Goal: Task Accomplishment & Management: Use online tool/utility

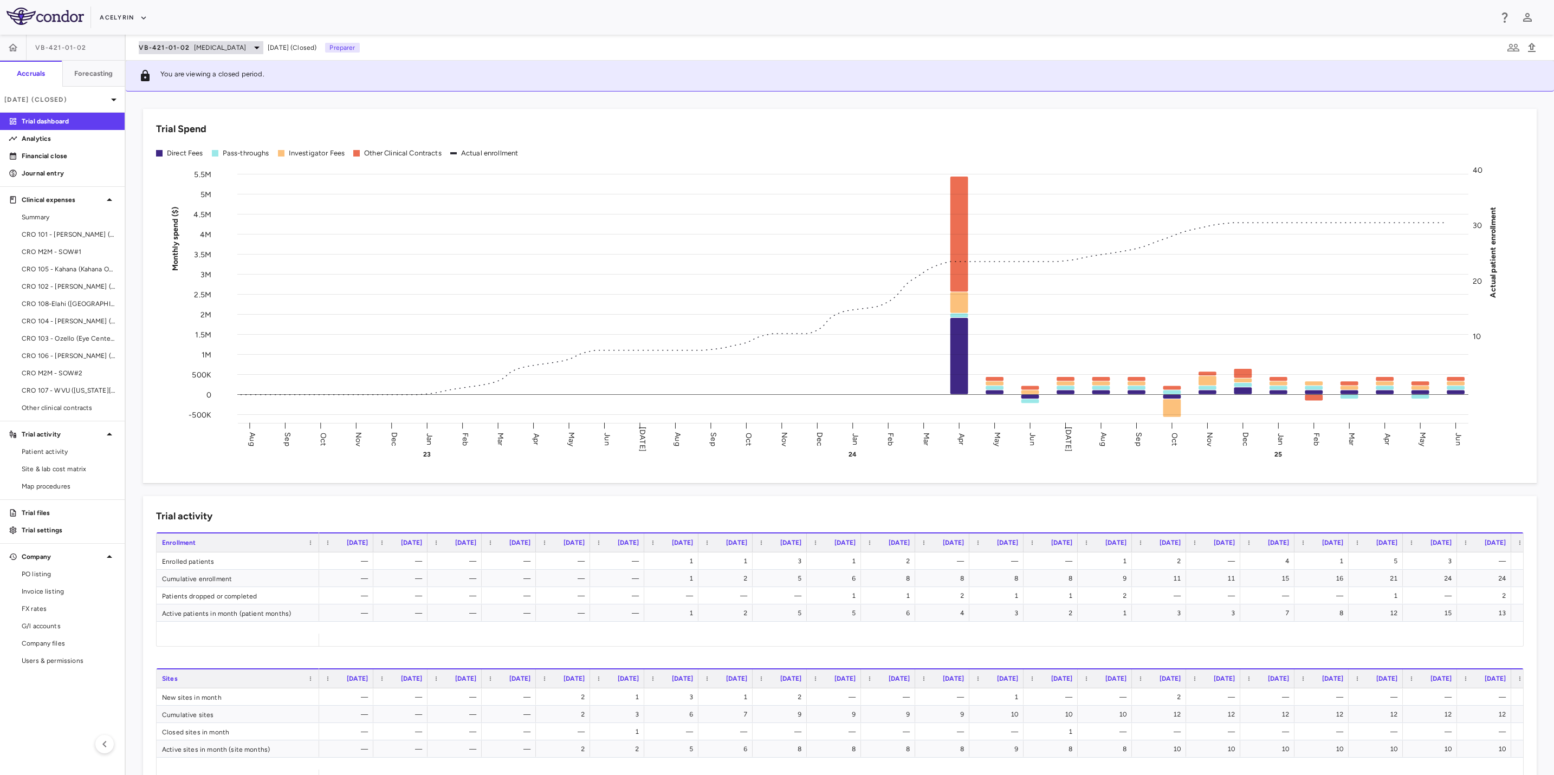
click at [230, 44] on div "VB-421-01-02 Eye Disease" at bounding box center [201, 47] width 125 height 13
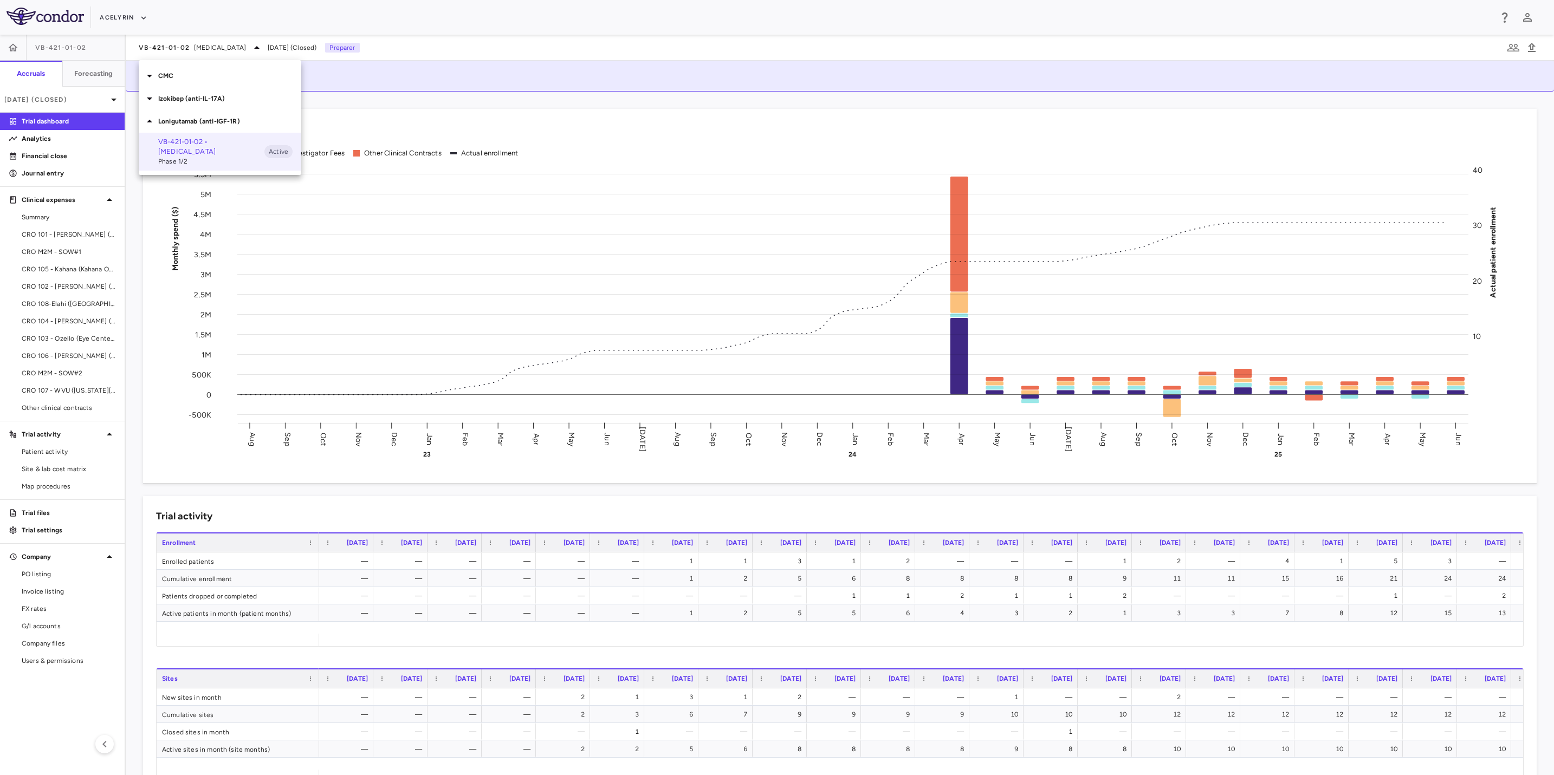
click at [211, 117] on p "Lonigutamab (anti-IGF-1R)" at bounding box center [229, 121] width 143 height 10
click at [139, 20] on div at bounding box center [777, 387] width 1554 height 775
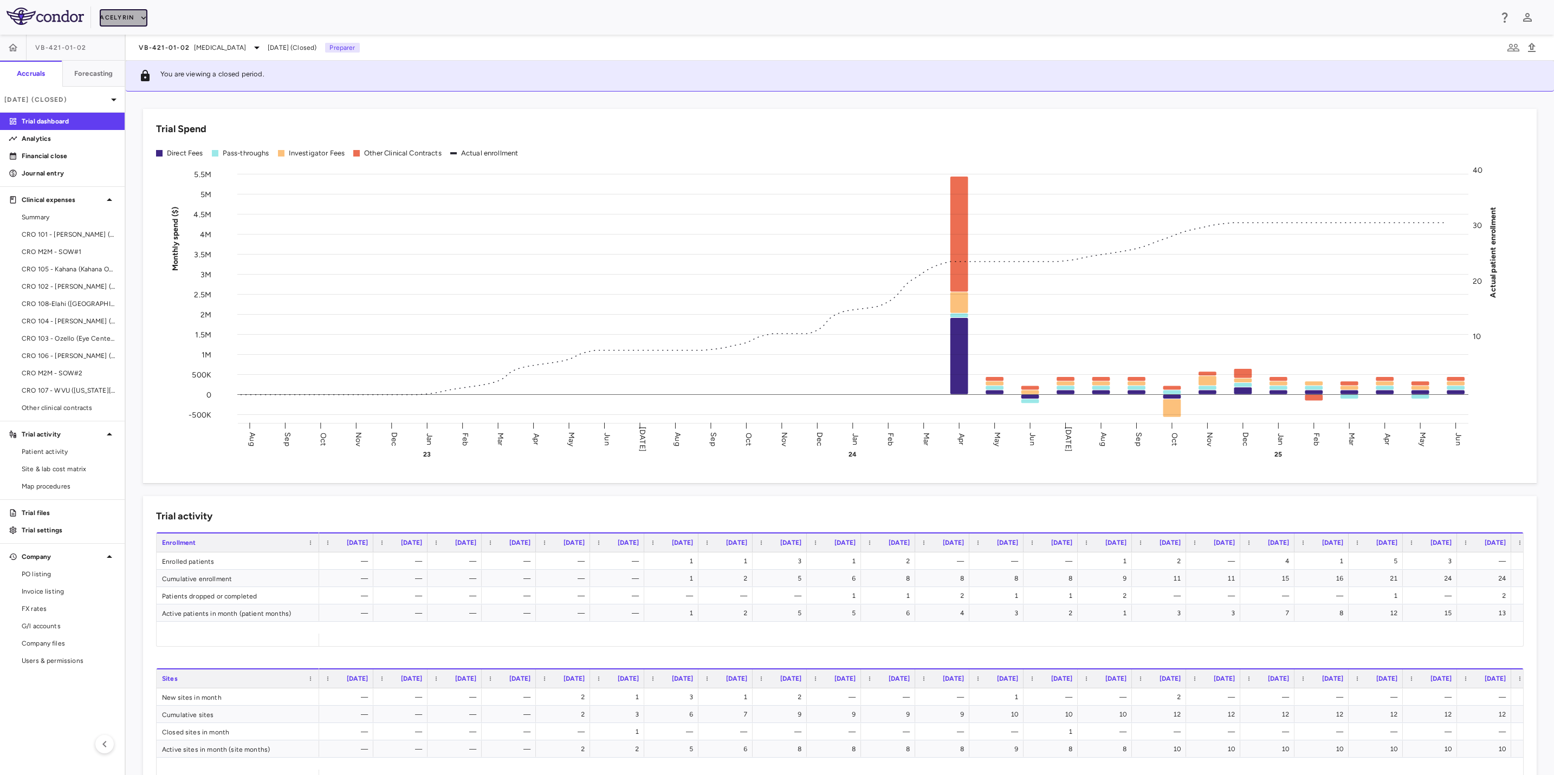
click at [129, 17] on button "Acelyrin" at bounding box center [124, 17] width 48 height 17
click at [131, 101] on li "BridgeBio, Inc." at bounding box center [145, 104] width 90 height 16
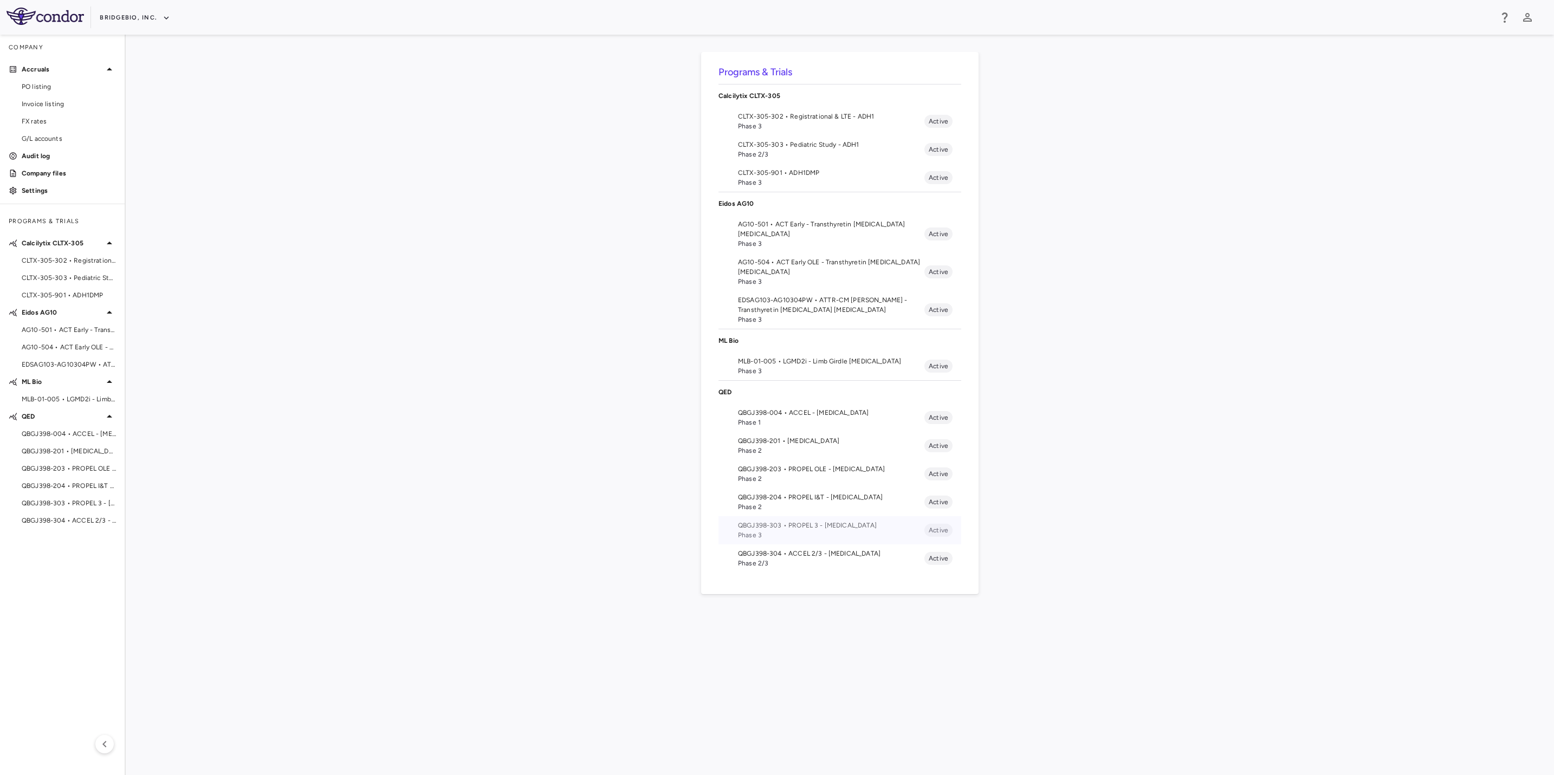
click at [840, 543] on li "QBGJ398-303 • PROPEL 3 - Achondroplasia Phase 3 Active" at bounding box center [839, 530] width 243 height 28
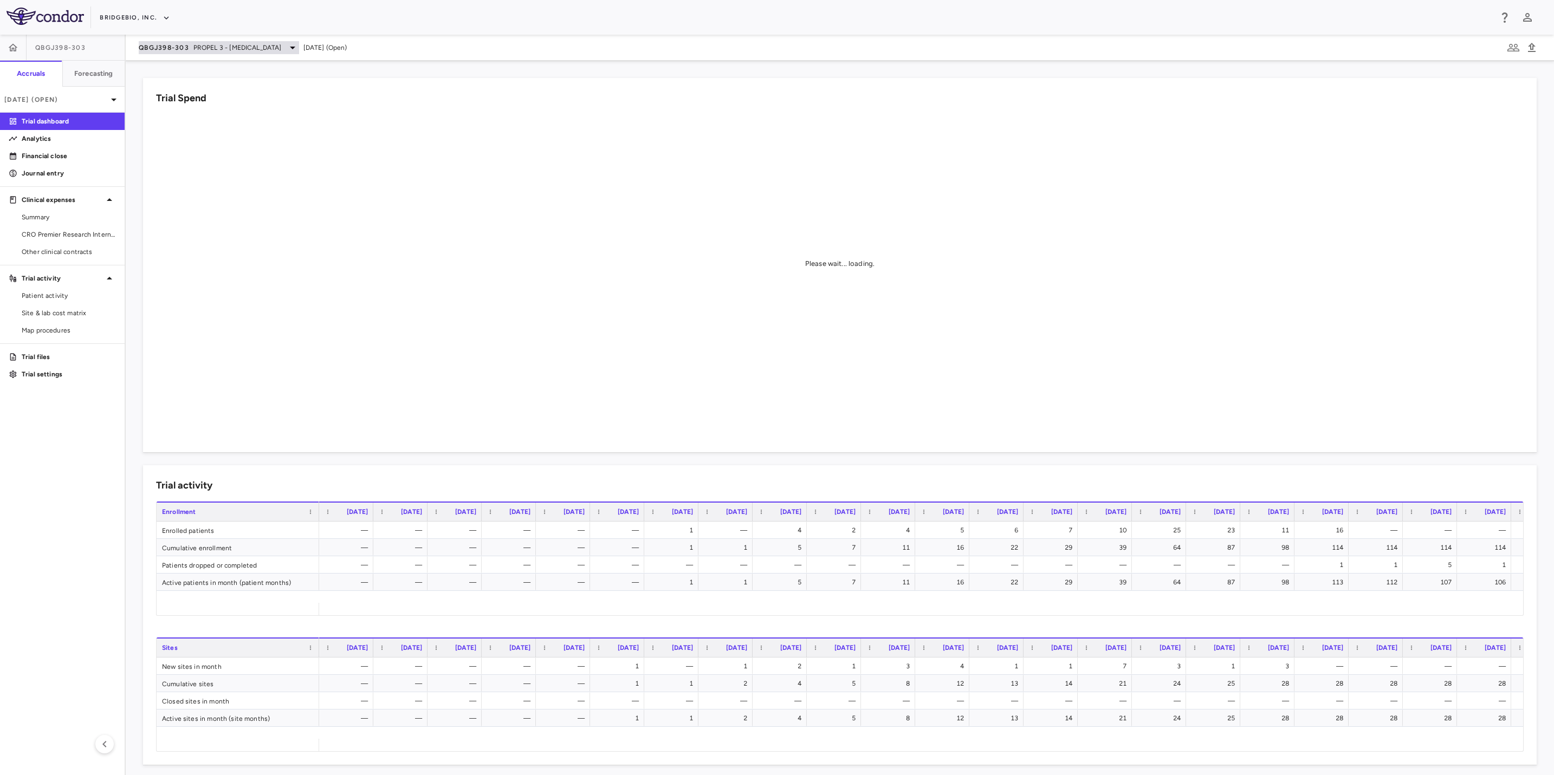
click at [244, 43] on span "PROPEL 3 - Achondroplasia" at bounding box center [237, 48] width 88 height 10
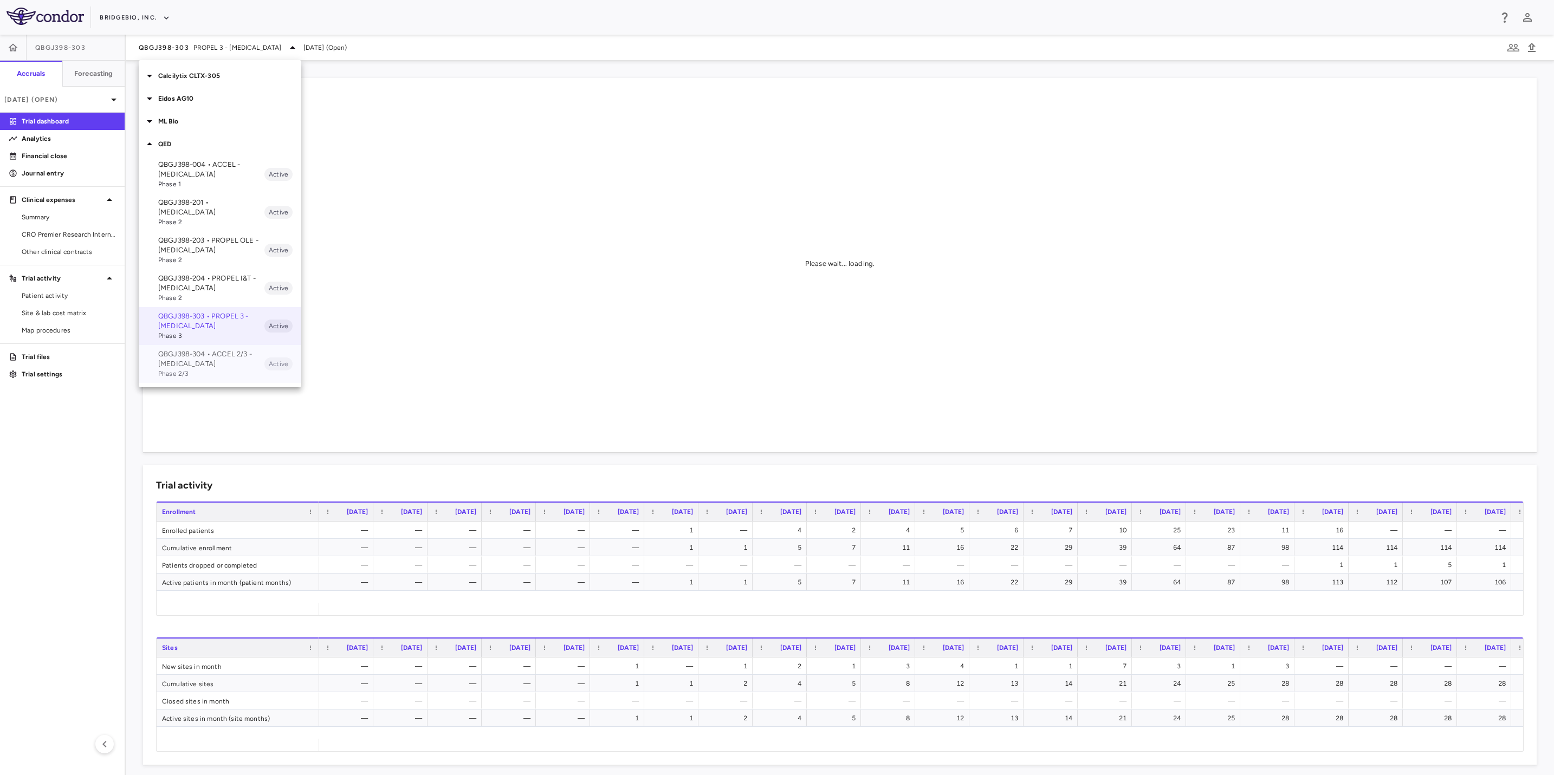
click at [206, 369] on span "Phase 2/3" at bounding box center [211, 374] width 106 height 10
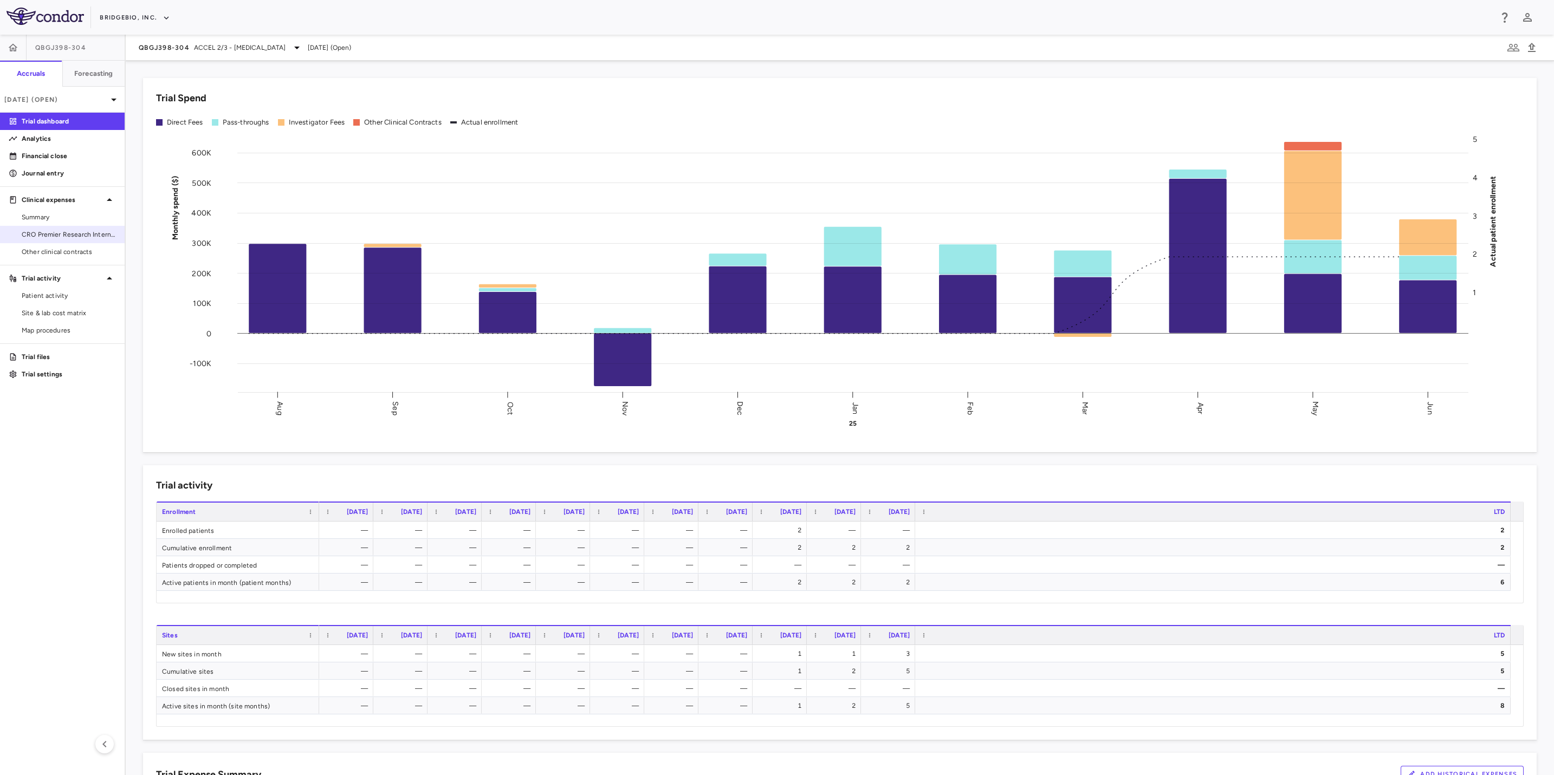
click at [69, 234] on span "CRO Premier Research International LLC" at bounding box center [69, 235] width 94 height 10
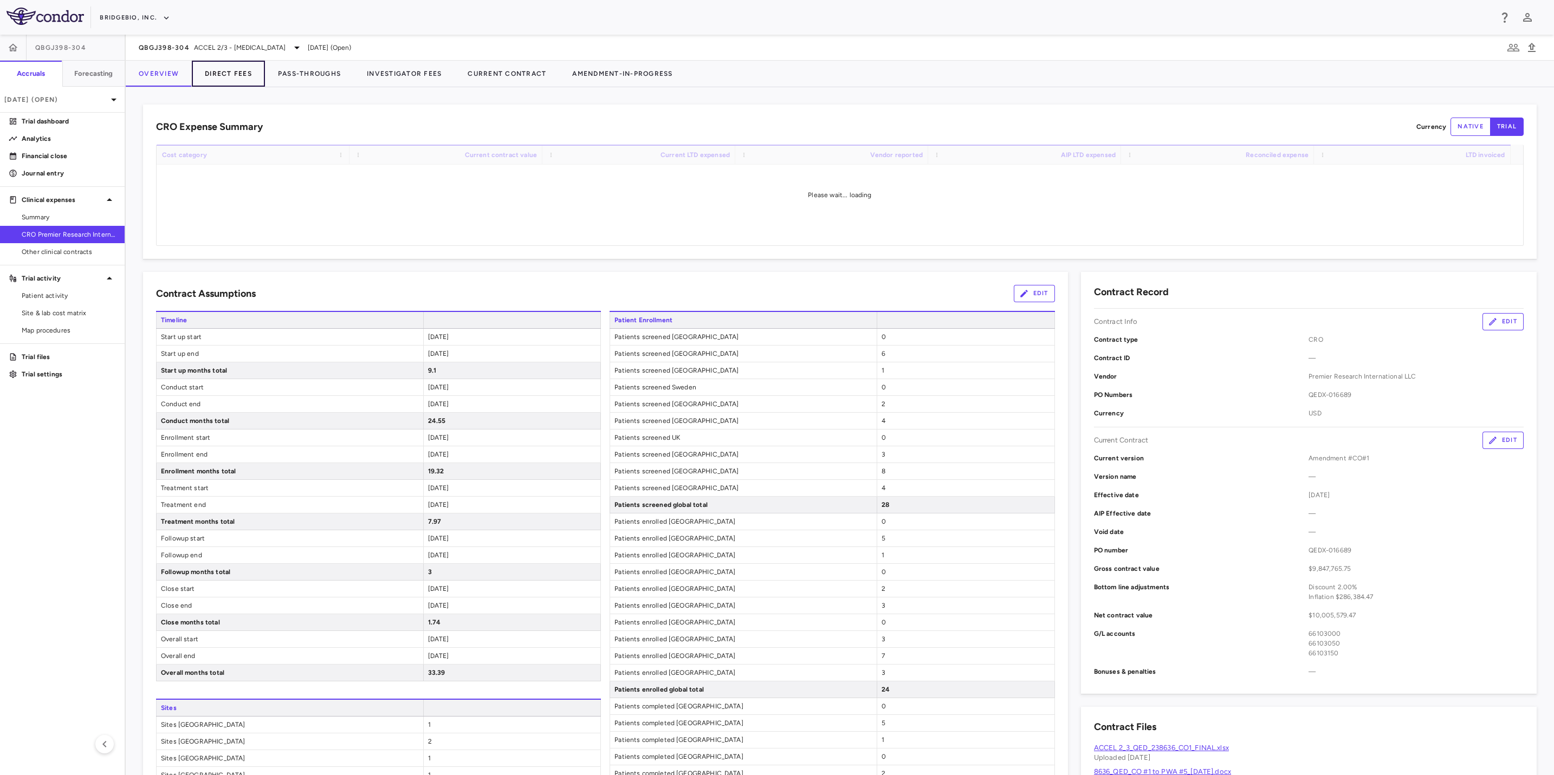
click at [233, 74] on button "Direct Fees" at bounding box center [228, 74] width 73 height 26
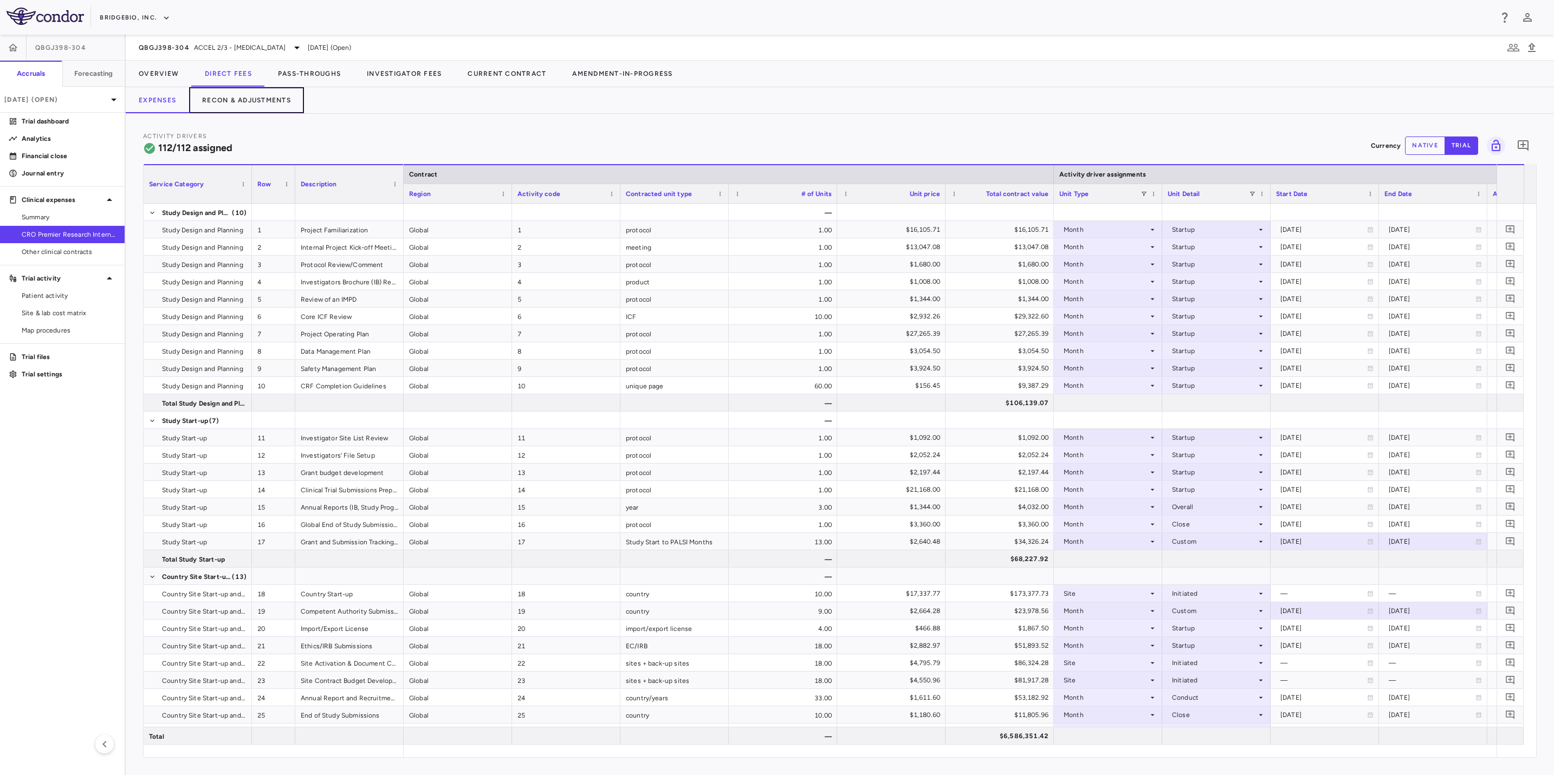
click at [256, 101] on button "Recon & Adjustments" at bounding box center [246, 100] width 115 height 26
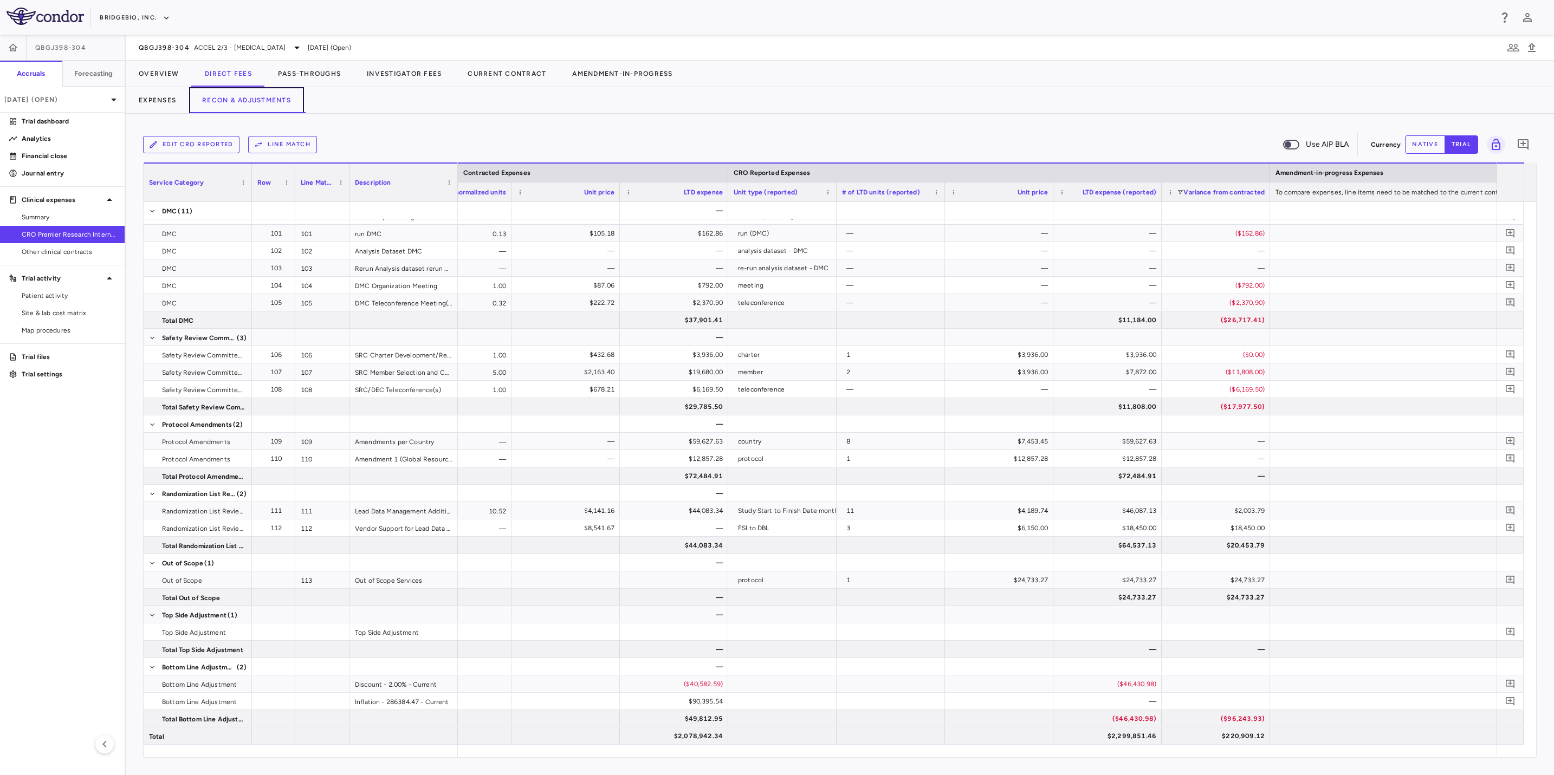
scroll to position [0, 1531]
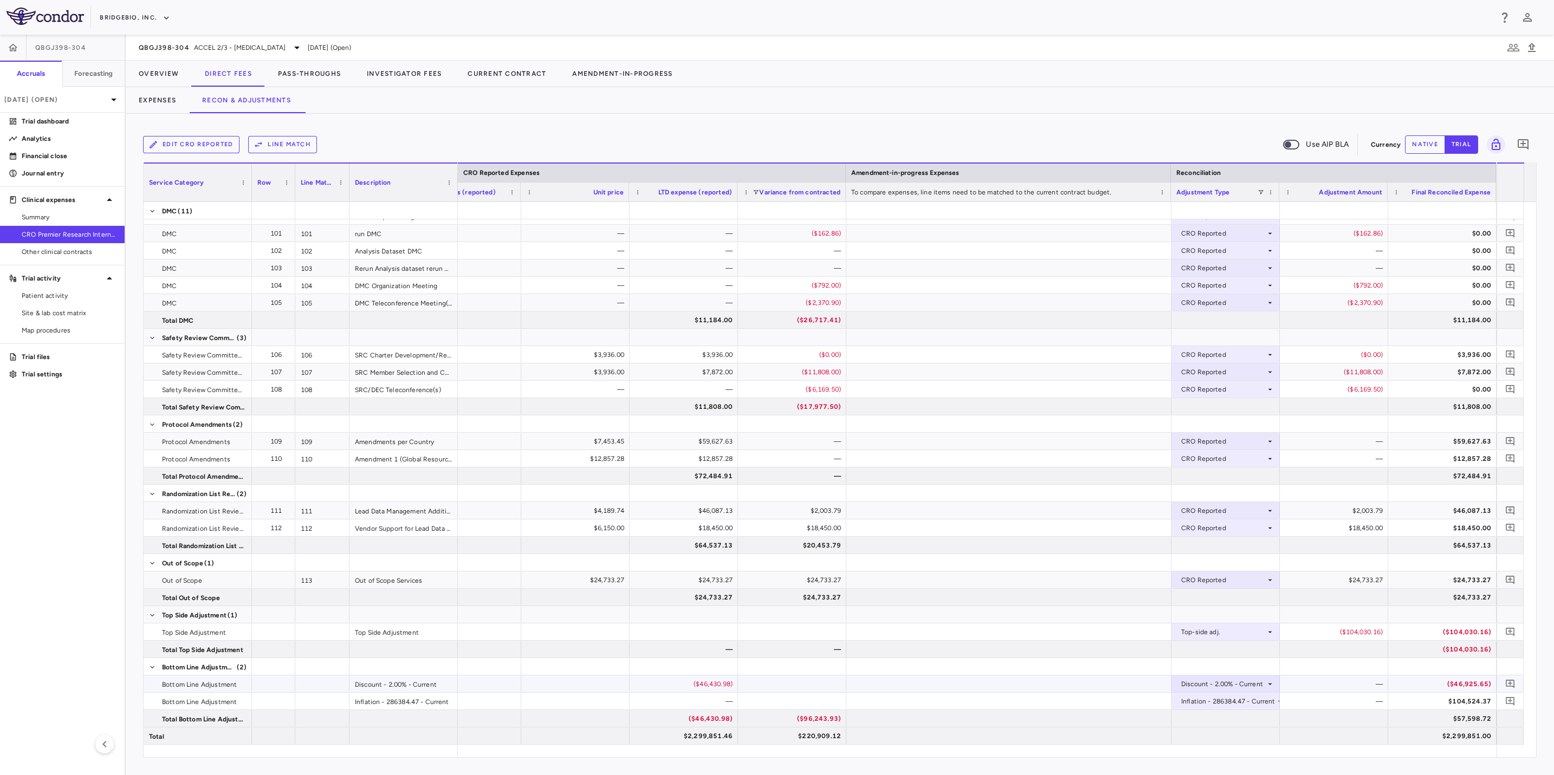
click at [1266, 680] on icon at bounding box center [1270, 684] width 9 height 9
click at [1412, 660] on div at bounding box center [777, 387] width 1554 height 775
drag, startPoint x: 401, startPoint y: 76, endPoint x: 353, endPoint y: 72, distance: 49.0
click at [400, 76] on button "Investigator Fees" at bounding box center [404, 74] width 101 height 26
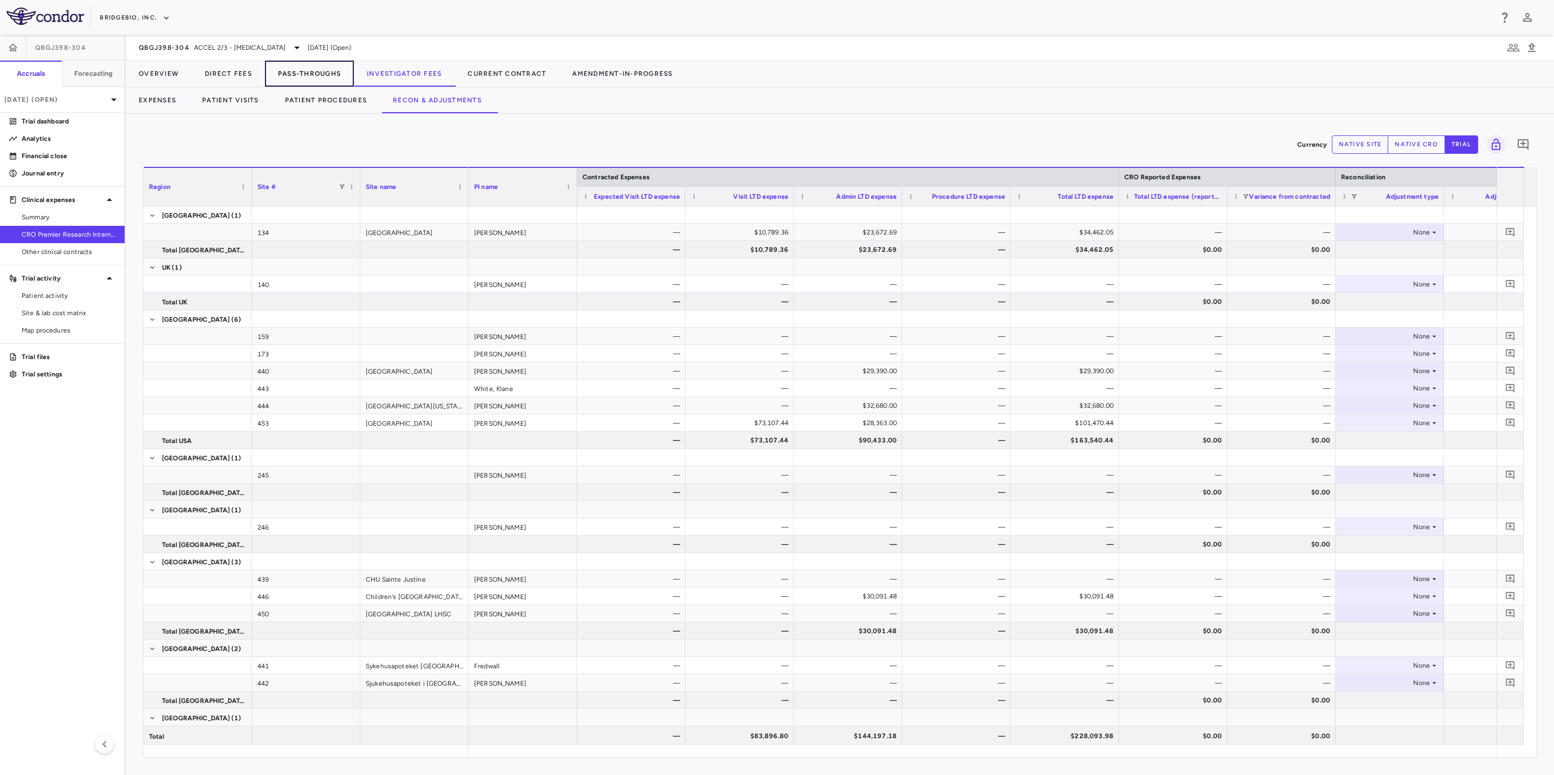
click at [314, 72] on button "Pass-Throughs" at bounding box center [309, 74] width 89 height 26
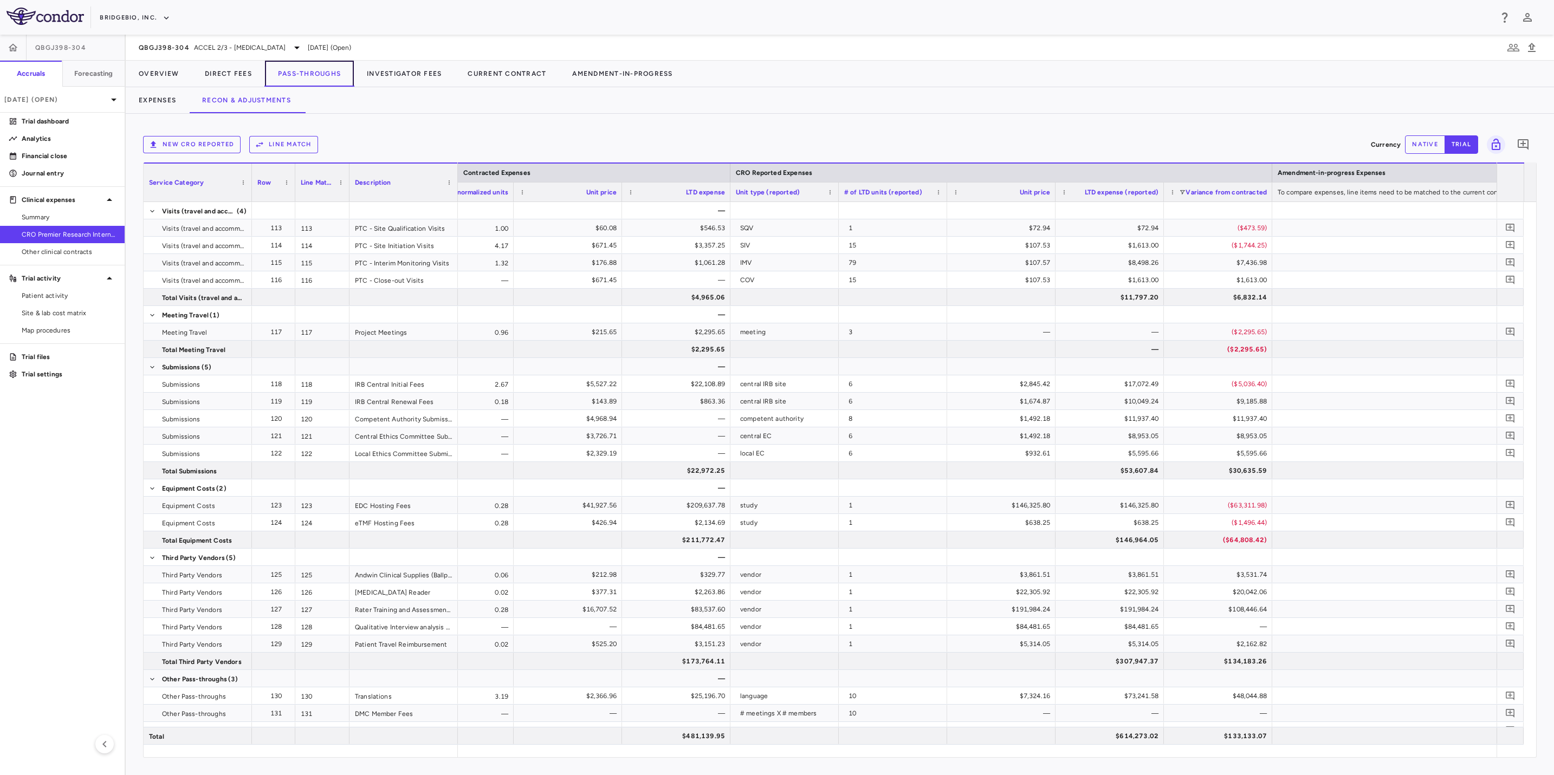
scroll to position [0, 1221]
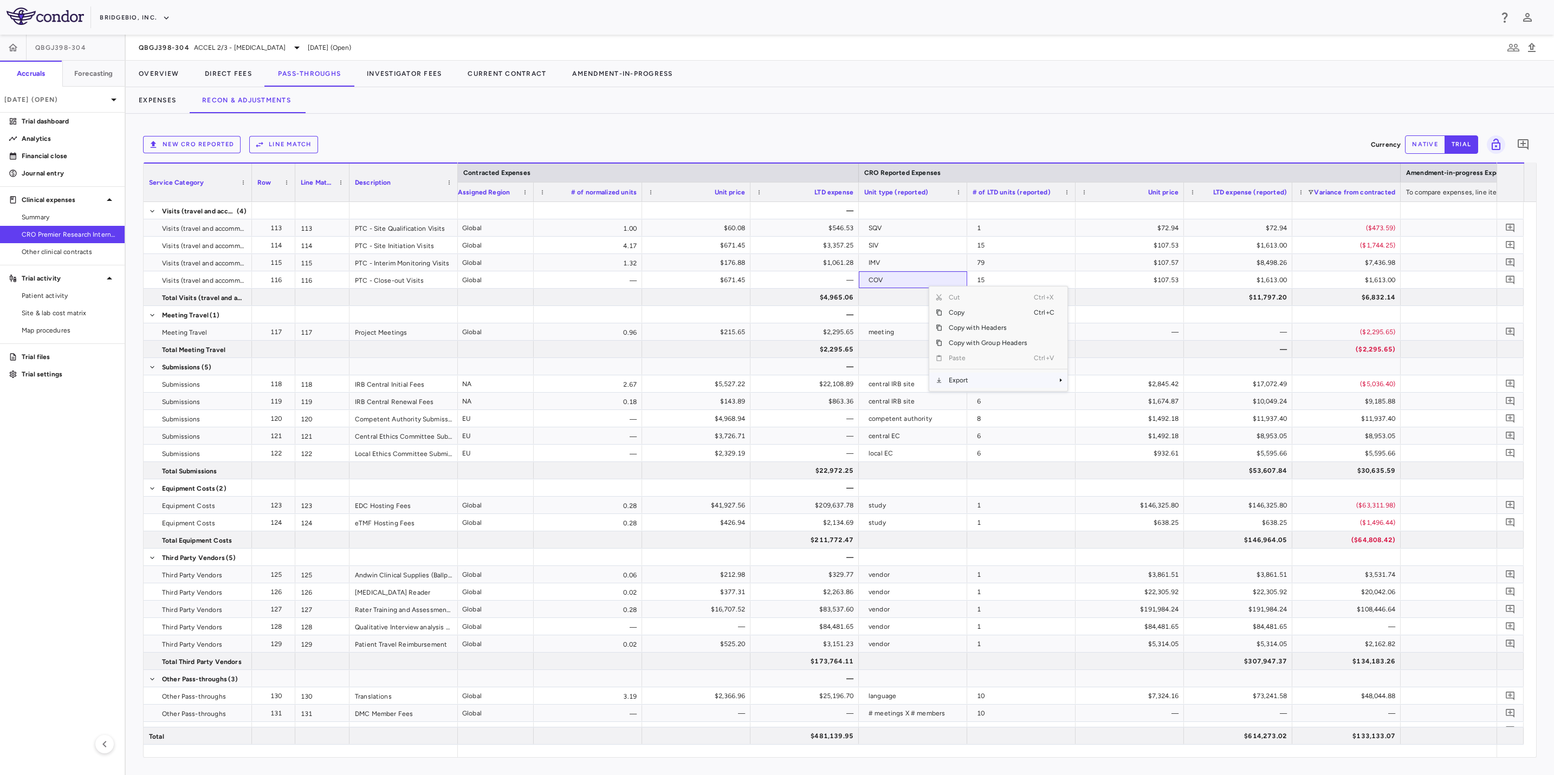
click at [1005, 376] on span "Export" at bounding box center [988, 380] width 92 height 15
click at [1107, 403] on span "Excel Export" at bounding box center [1103, 399] width 51 height 15
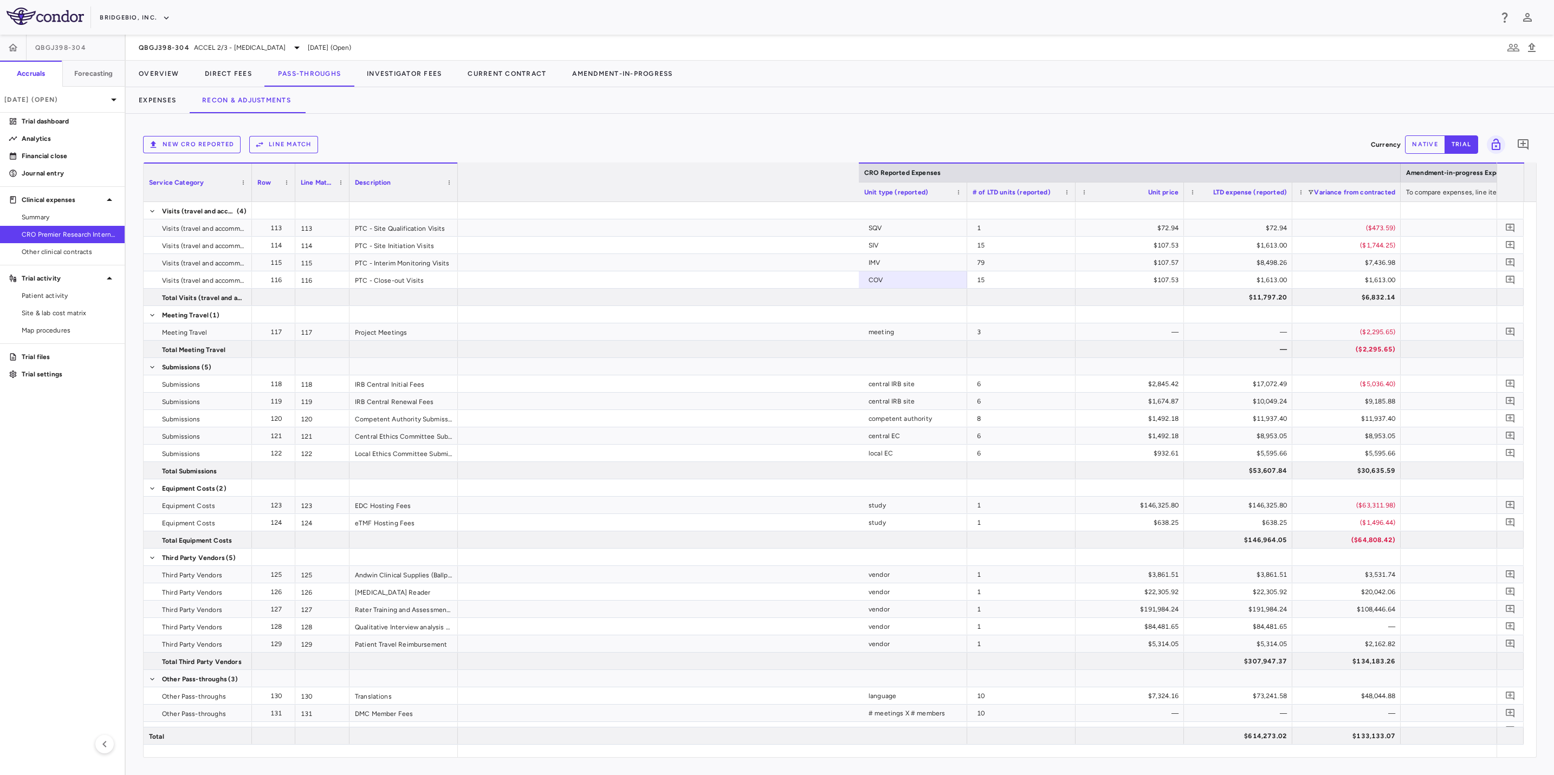
scroll to position [0, 1644]
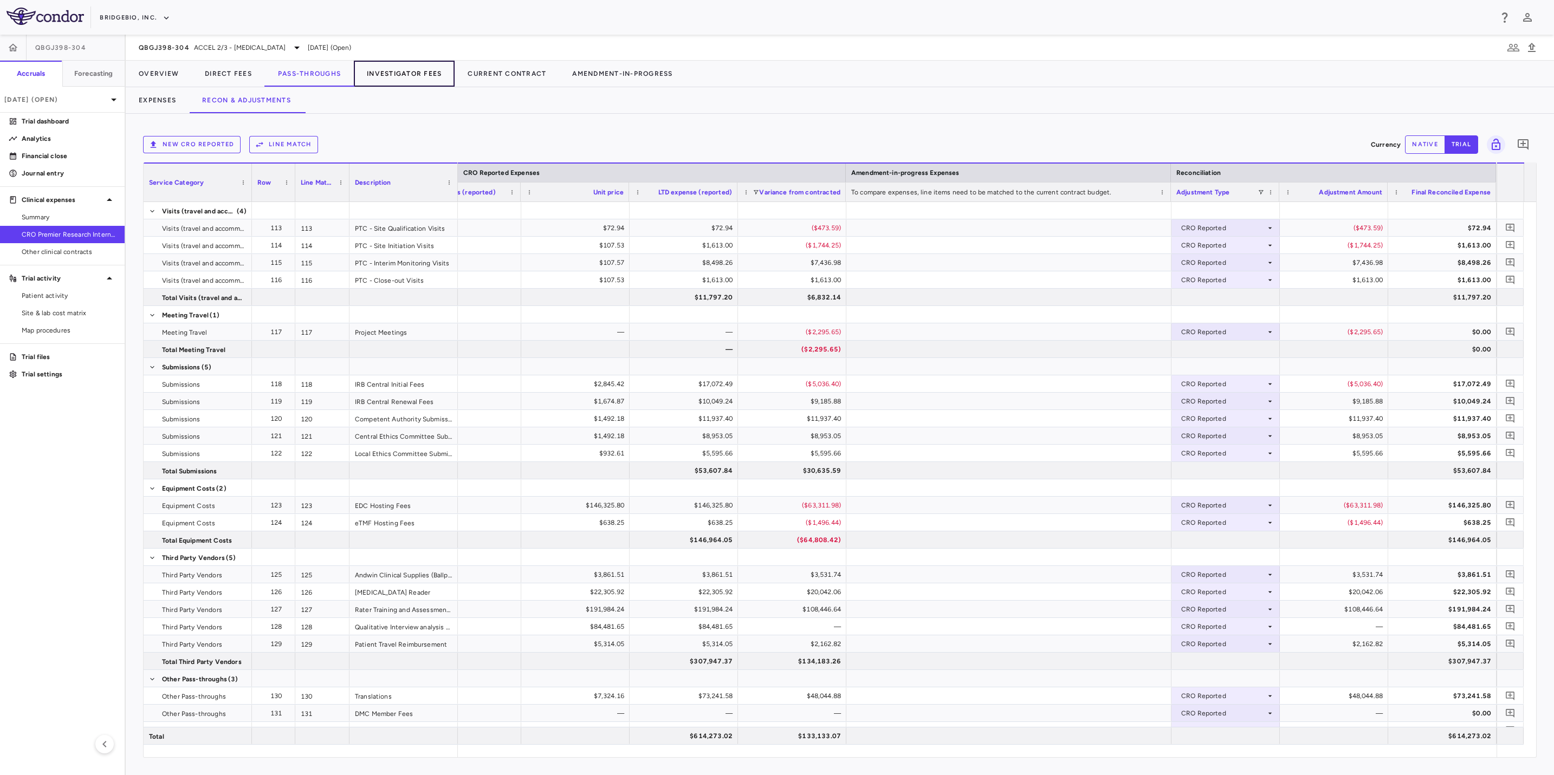
click at [395, 72] on button "Investigator Fees" at bounding box center [404, 74] width 101 height 26
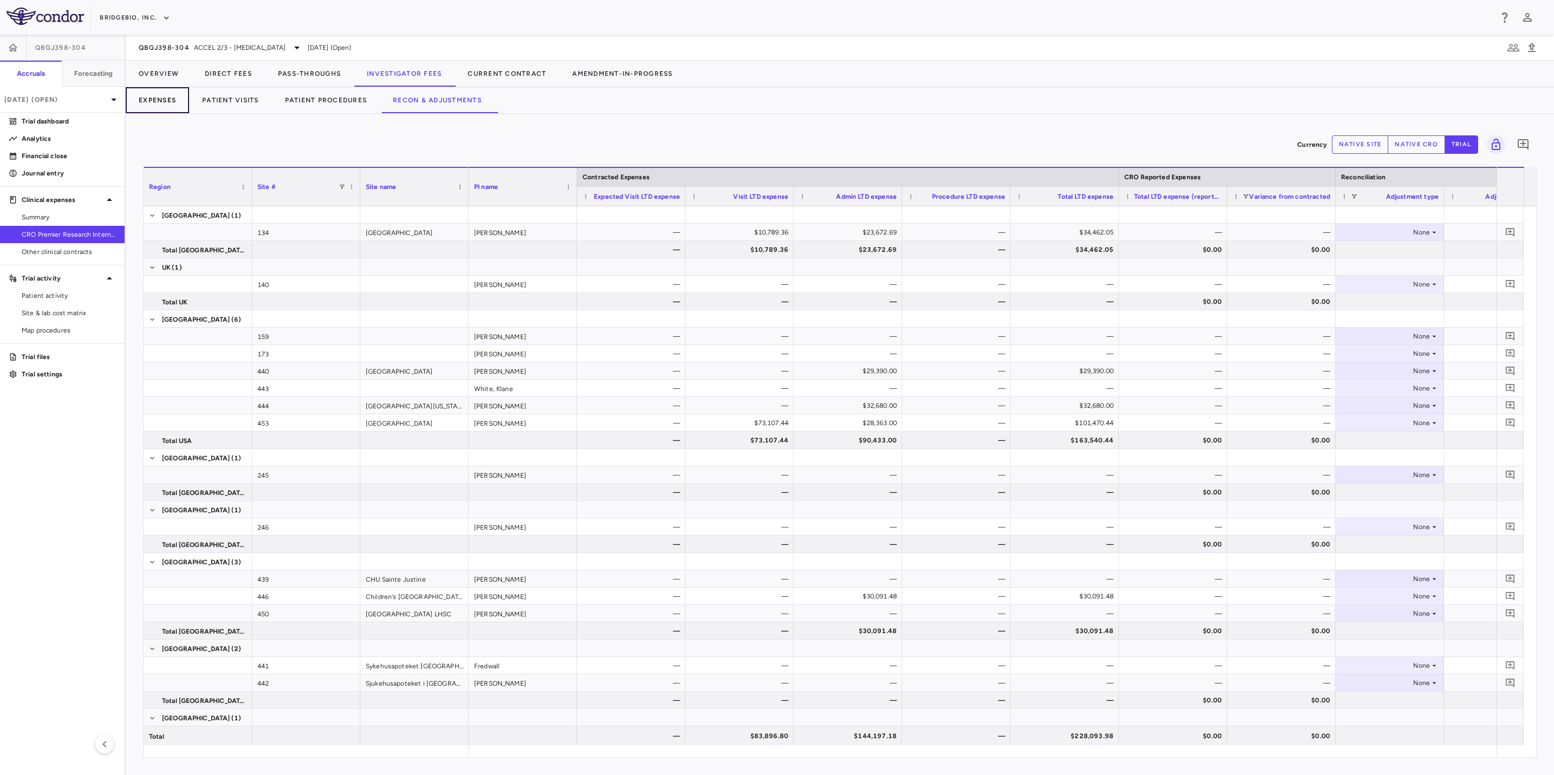
click at [163, 98] on button "Expenses" at bounding box center [157, 100] width 63 height 26
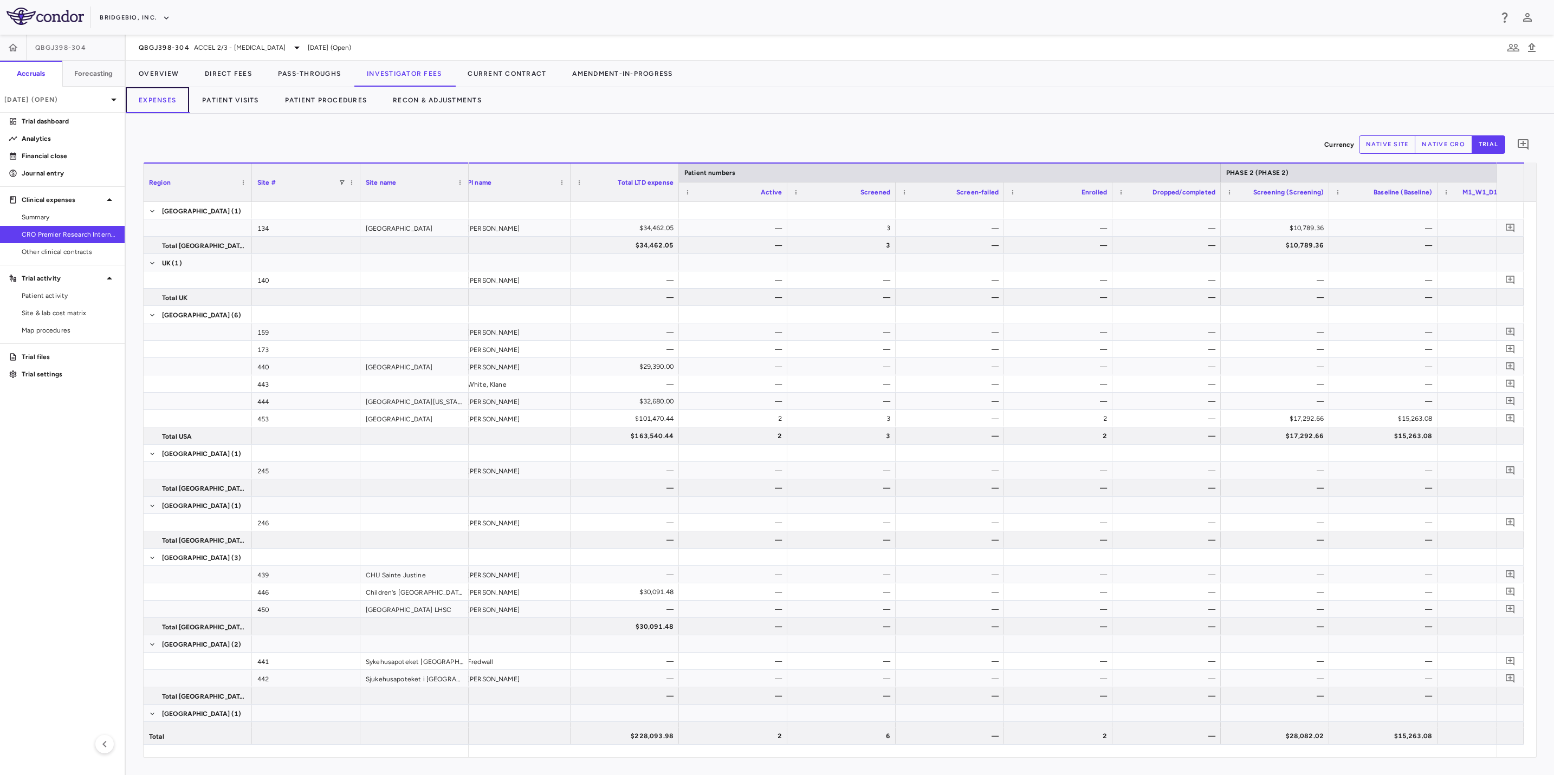
scroll to position [0, 33]
